Goal: Book appointment/travel/reservation

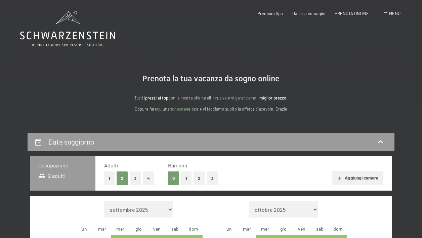
click at [185, 178] on button "1" at bounding box center [186, 178] width 10 height 14
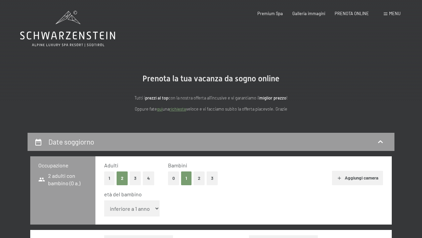
select select "3"
click at [241, 192] on div "età del bambino" at bounding box center [240, 194] width 273 height 7
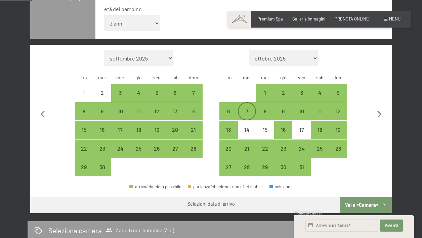
scroll to position [188, 0]
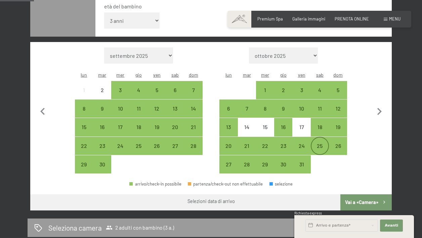
click at [322, 143] on div "25" at bounding box center [320, 151] width 17 height 17
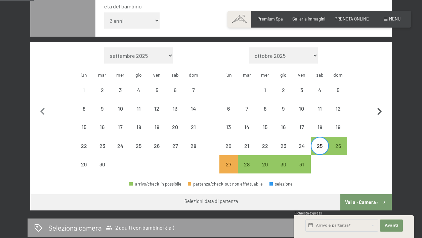
click at [377, 105] on icon "button" at bounding box center [379, 112] width 14 height 14
select select "[DATE]"
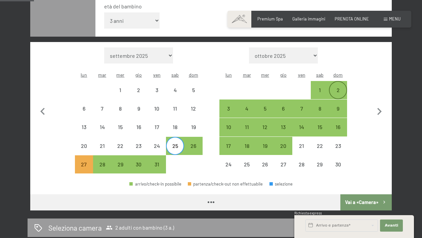
select select "[DATE]"
click at [339, 87] on div "2" at bounding box center [338, 95] width 17 height 17
select select "[DATE]"
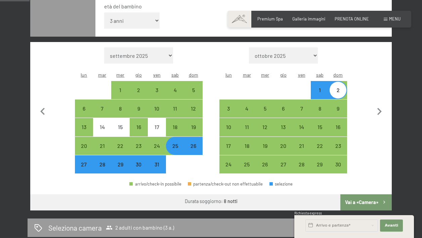
click at [352, 194] on button "Vai a «Camera»" at bounding box center [365, 202] width 51 height 16
select select "[DATE]"
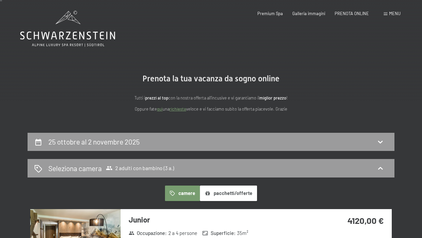
scroll to position [0, 0]
click at [182, 144] on div "25 ottobre al 2 novembre 2025" at bounding box center [211, 142] width 354 height 10
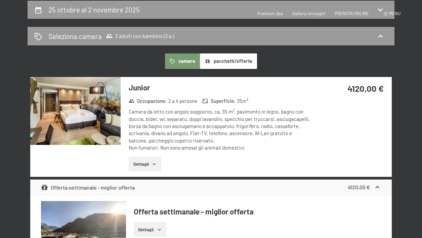
select select "3"
select select "[DATE]"
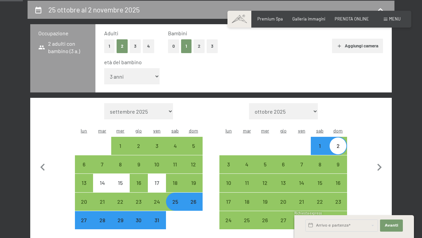
click at [195, 199] on div "26" at bounding box center [193, 207] width 17 height 17
select select "[DATE]"
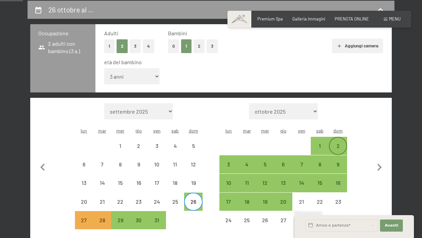
click at [344, 137] on div "2" at bounding box center [338, 145] width 17 height 17
select select "[DATE]"
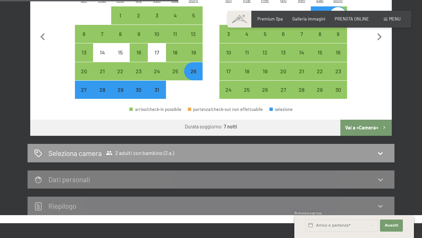
click at [374, 120] on button "Vai a «Camera»" at bounding box center [365, 128] width 51 height 16
select select "[DATE]"
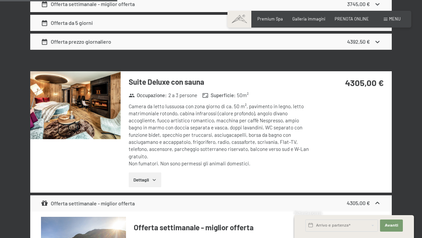
scroll to position [863, 0]
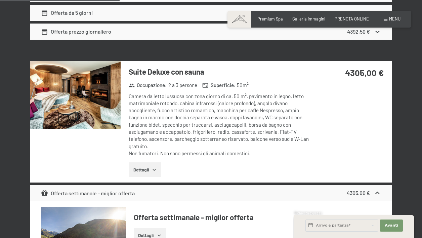
click at [86, 90] on img at bounding box center [75, 95] width 90 height 68
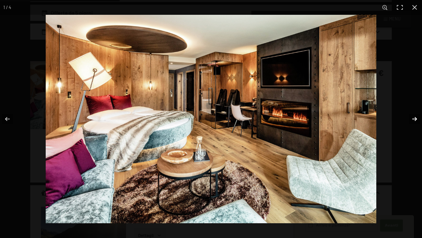
click at [413, 119] on button "button" at bounding box center [411, 119] width 24 height 34
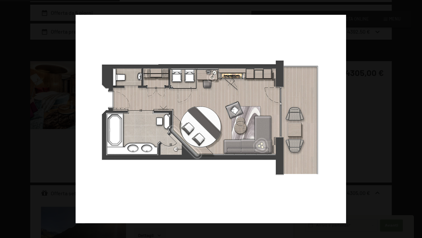
click at [413, 119] on button "button" at bounding box center [411, 119] width 24 height 34
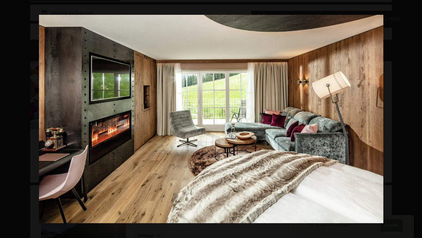
click at [413, 119] on button "button" at bounding box center [411, 119] width 24 height 34
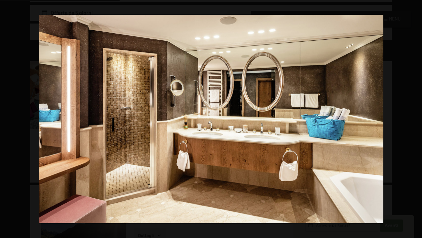
click at [413, 119] on button "button" at bounding box center [411, 119] width 24 height 34
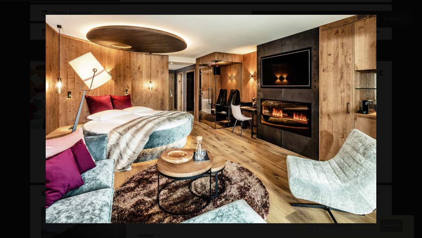
click at [413, 119] on button "button" at bounding box center [411, 119] width 24 height 34
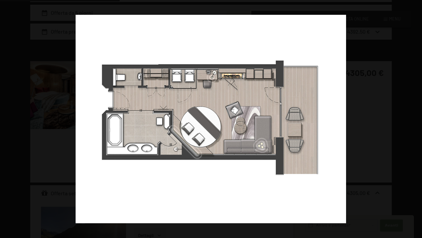
click at [413, 119] on button "button" at bounding box center [411, 119] width 24 height 34
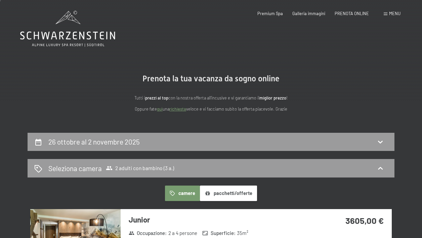
scroll to position [0, 0]
